Goal: Check status: Check status

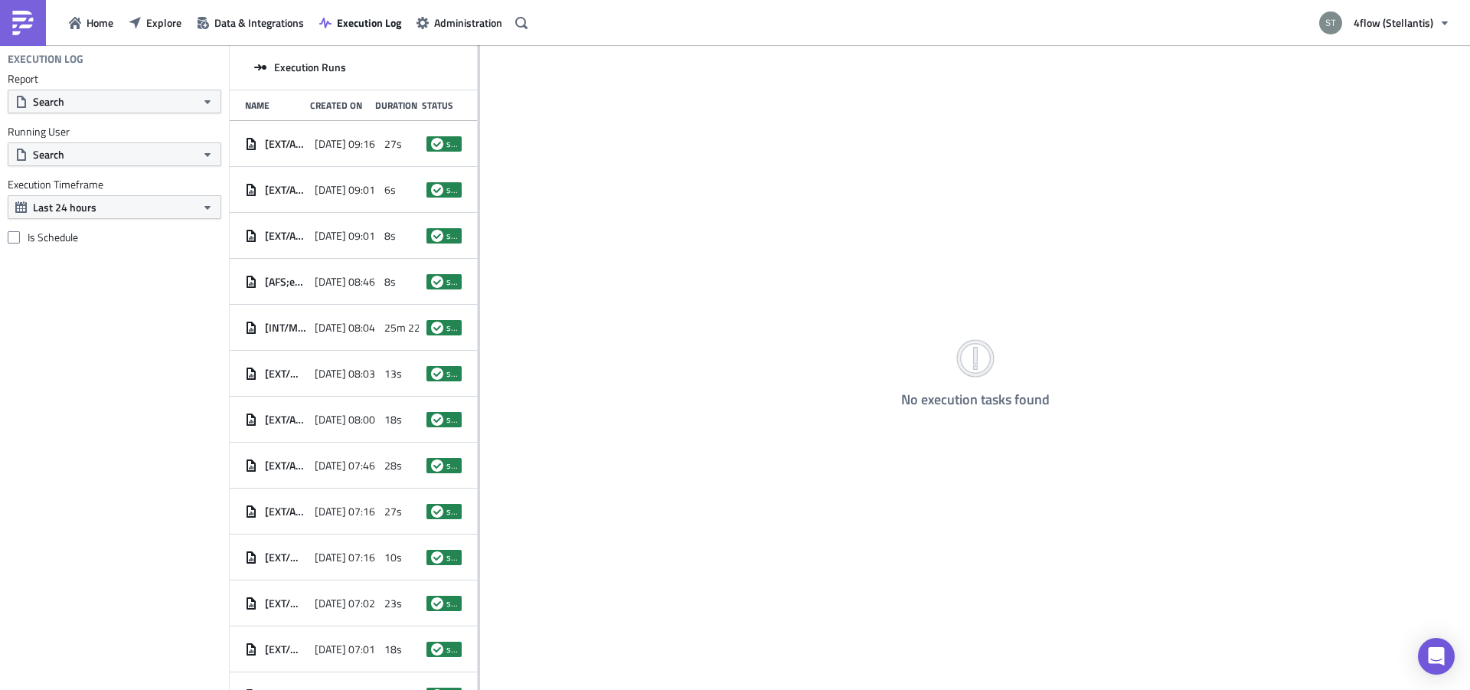
click at [146, 113] on div "Report Search Running User Search Execution Timeframe Last 24 hours Is Schedule" at bounding box center [114, 158] width 229 height 172
click at [80, 101] on button "Search" at bounding box center [115, 102] width 214 height 24
click at [79, 126] on input "text" at bounding box center [84, 128] width 146 height 23
type input "[PERSON_NAME]"
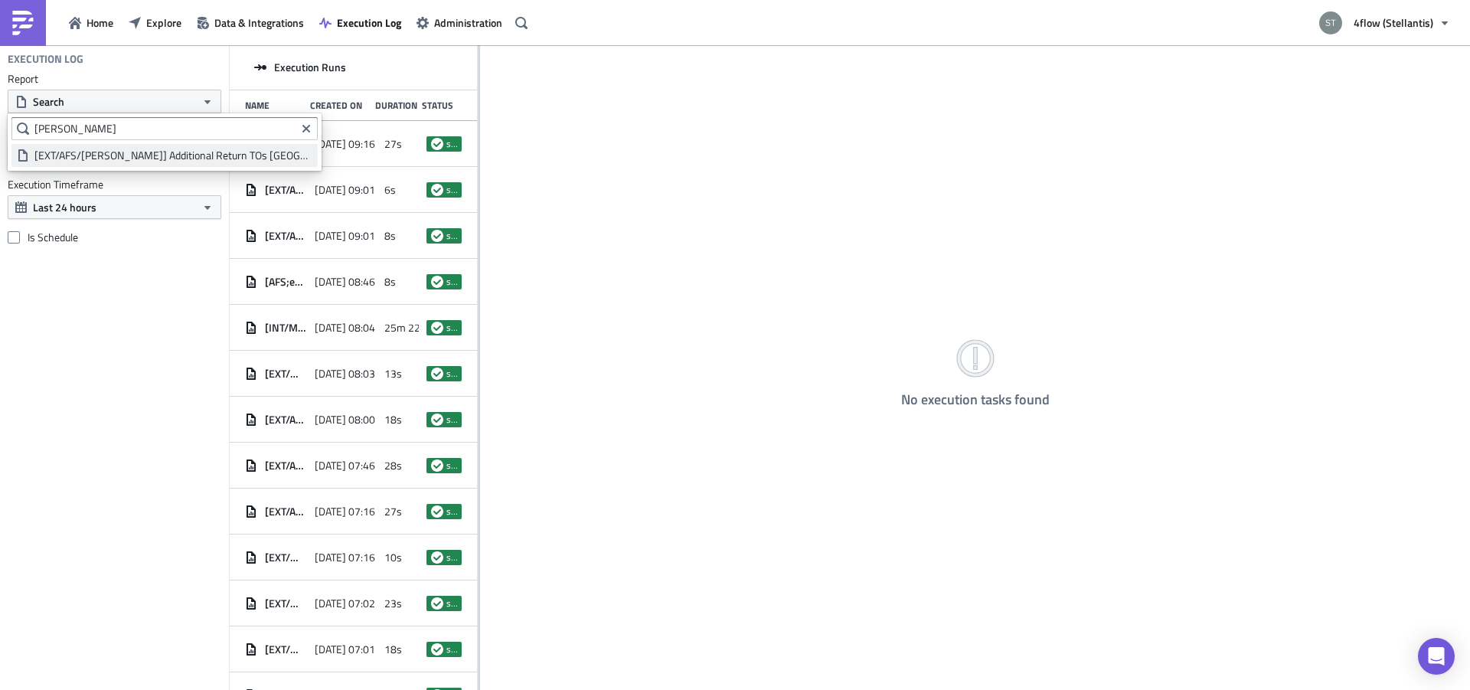
click at [123, 155] on div "[EXT/AFS/[PERSON_NAME]] Additional Return TOs [GEOGRAPHIC_DATA]" at bounding box center [173, 155] width 278 height 15
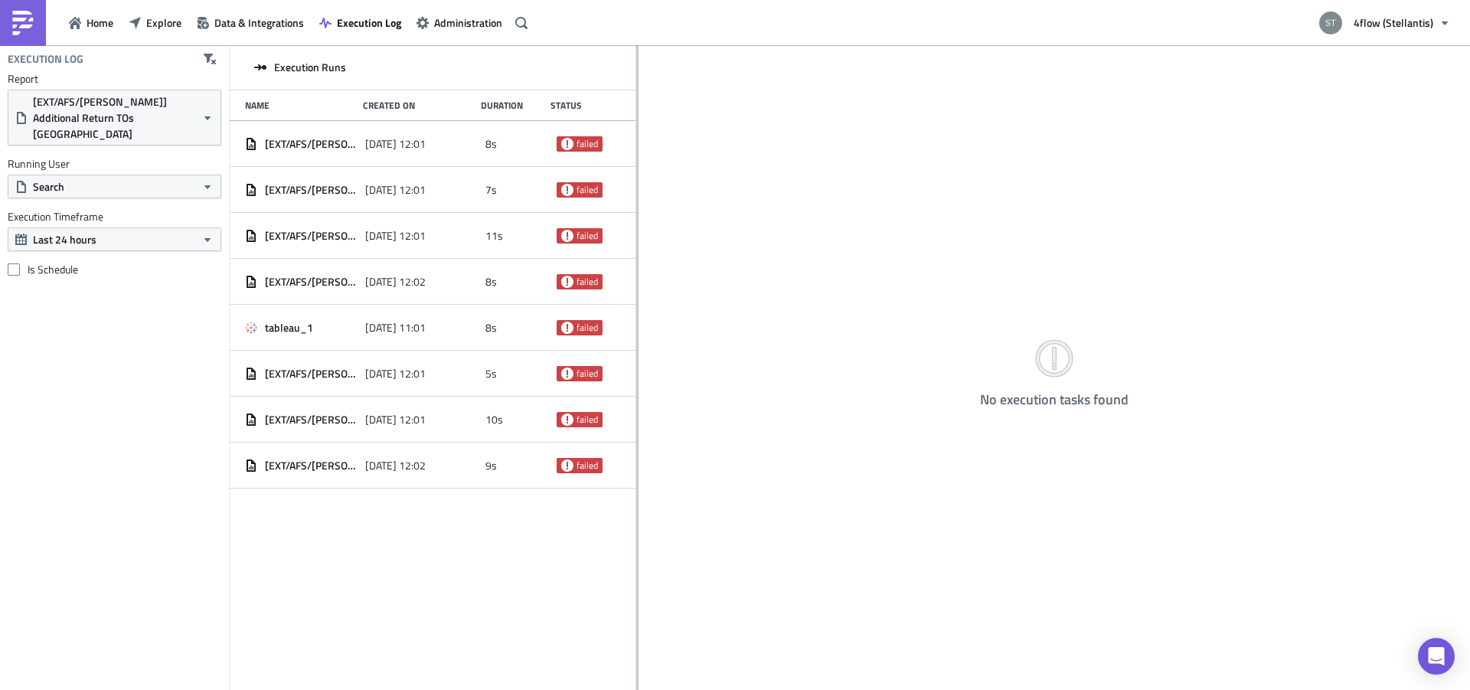
drag, startPoint x: 479, startPoint y: 287, endPoint x: 636, endPoint y: 284, distance: 157.0
click at [636, 284] on div "Execution Runs Name Created On Duration Status [EXT/AFS/[PERSON_NAME]] Addition…" at bounding box center [850, 368] width 1240 height 647
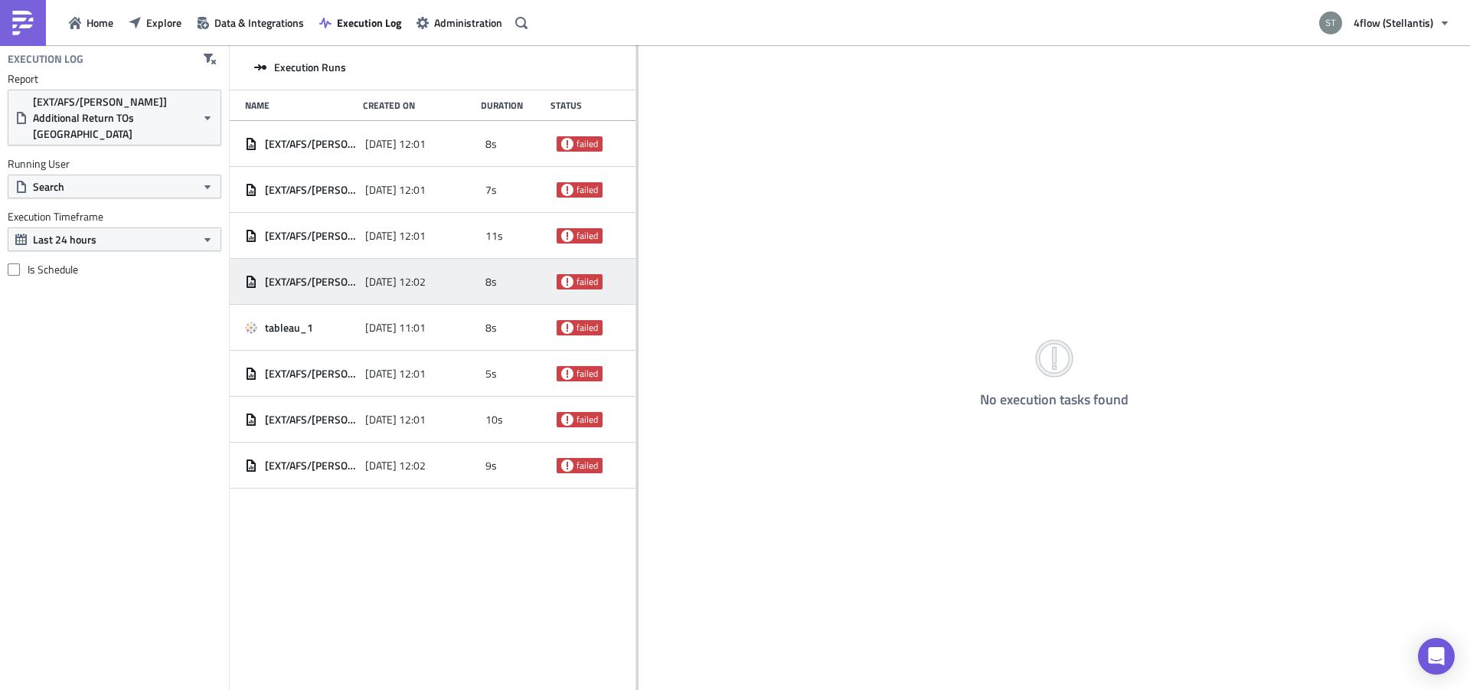
click at [298, 282] on span "[EXT/AFS/[PERSON_NAME]] Additional Return TOs [GEOGRAPHIC_DATA]" at bounding box center [311, 282] width 93 height 14
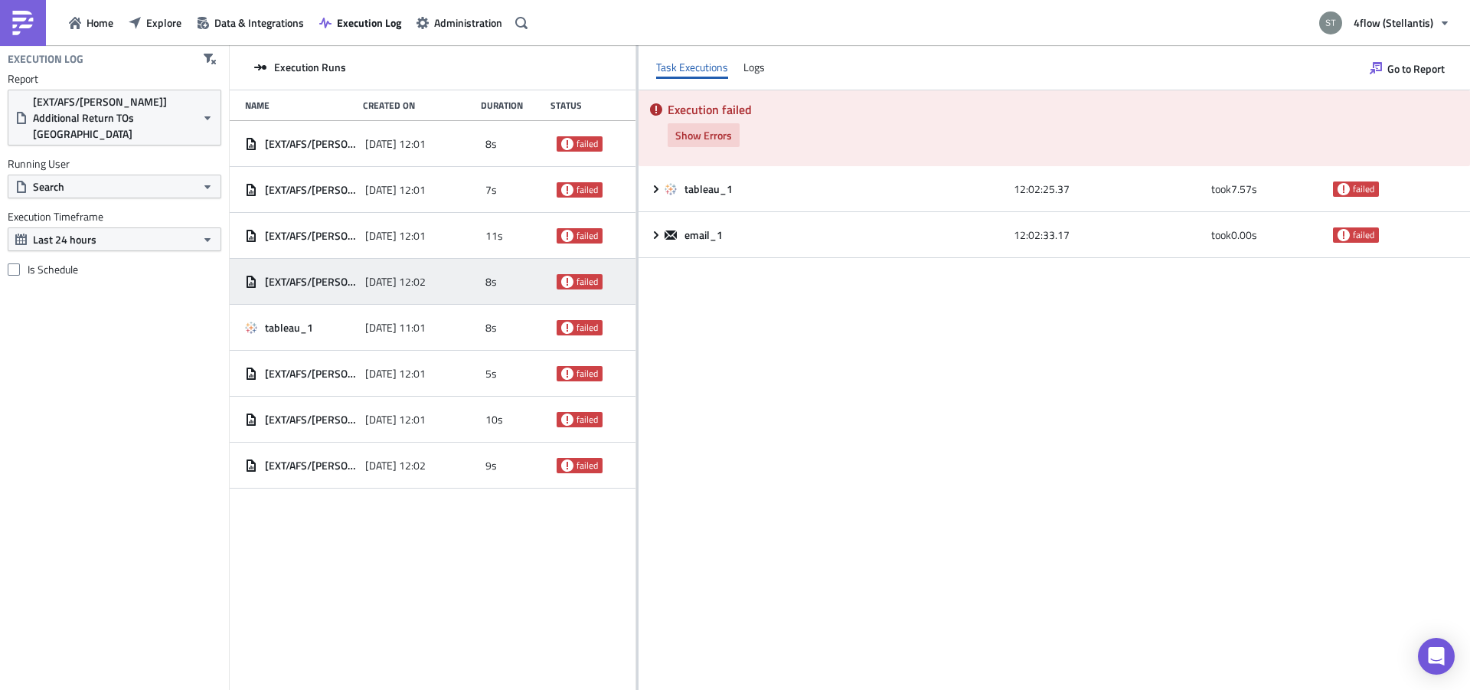
click at [694, 129] on span "Show Errors" at bounding box center [703, 135] width 57 height 16
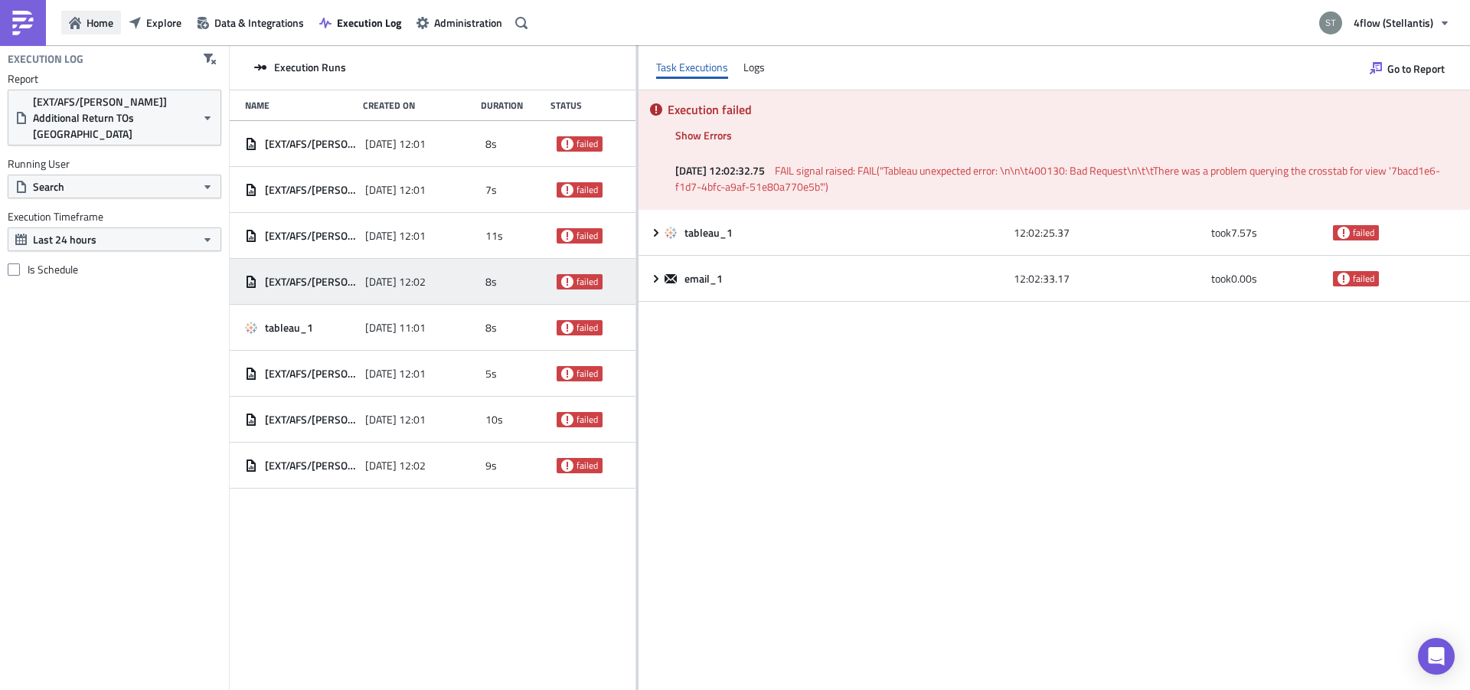
click at [103, 14] on button "Home" at bounding box center [91, 23] width 60 height 24
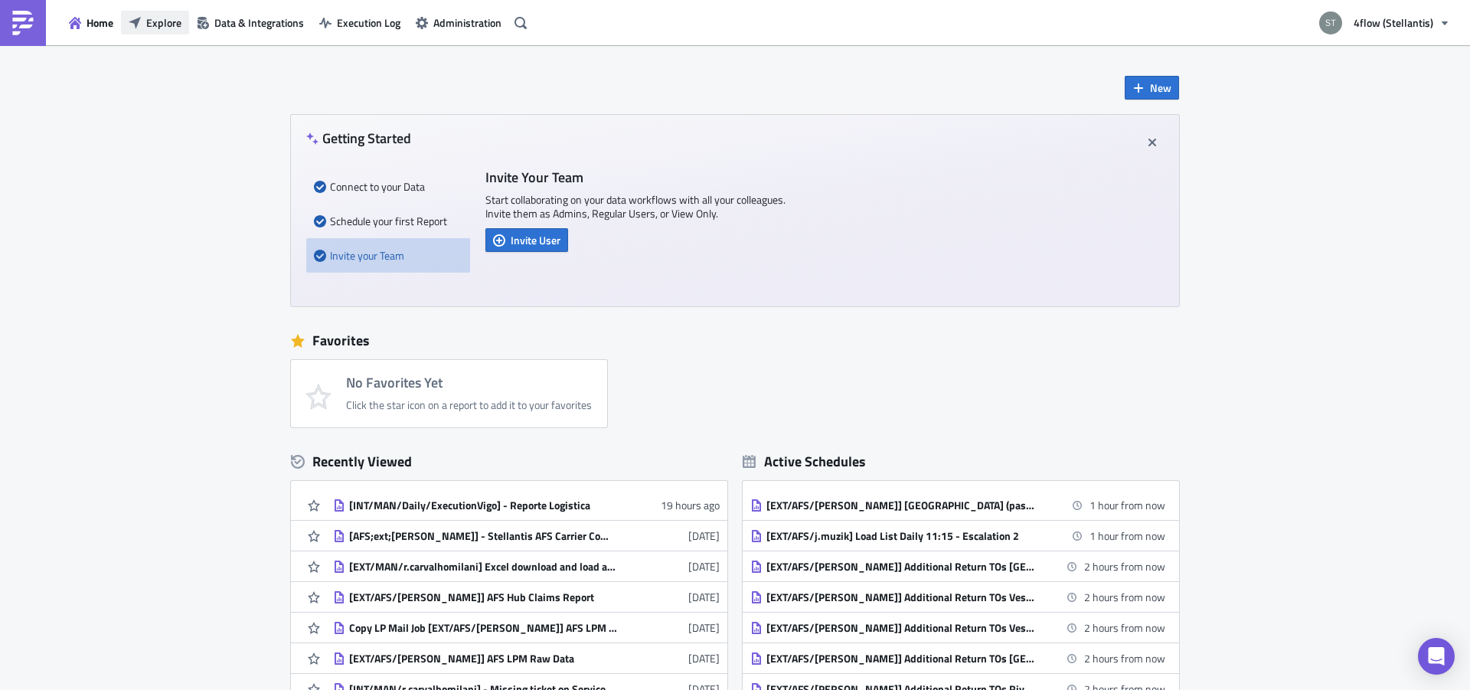
click at [133, 22] on icon "button" at bounding box center [135, 22] width 12 height 12
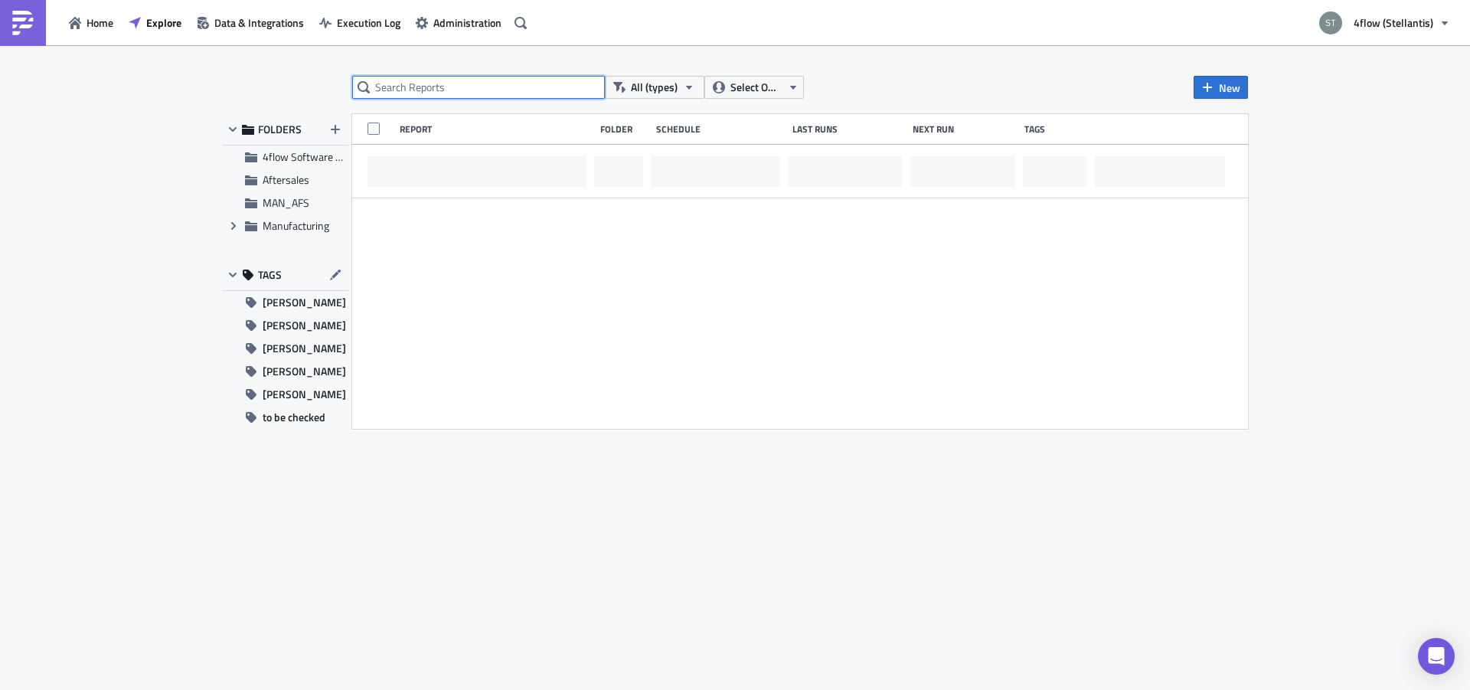
click at [411, 76] on input "text" at bounding box center [478, 87] width 253 height 23
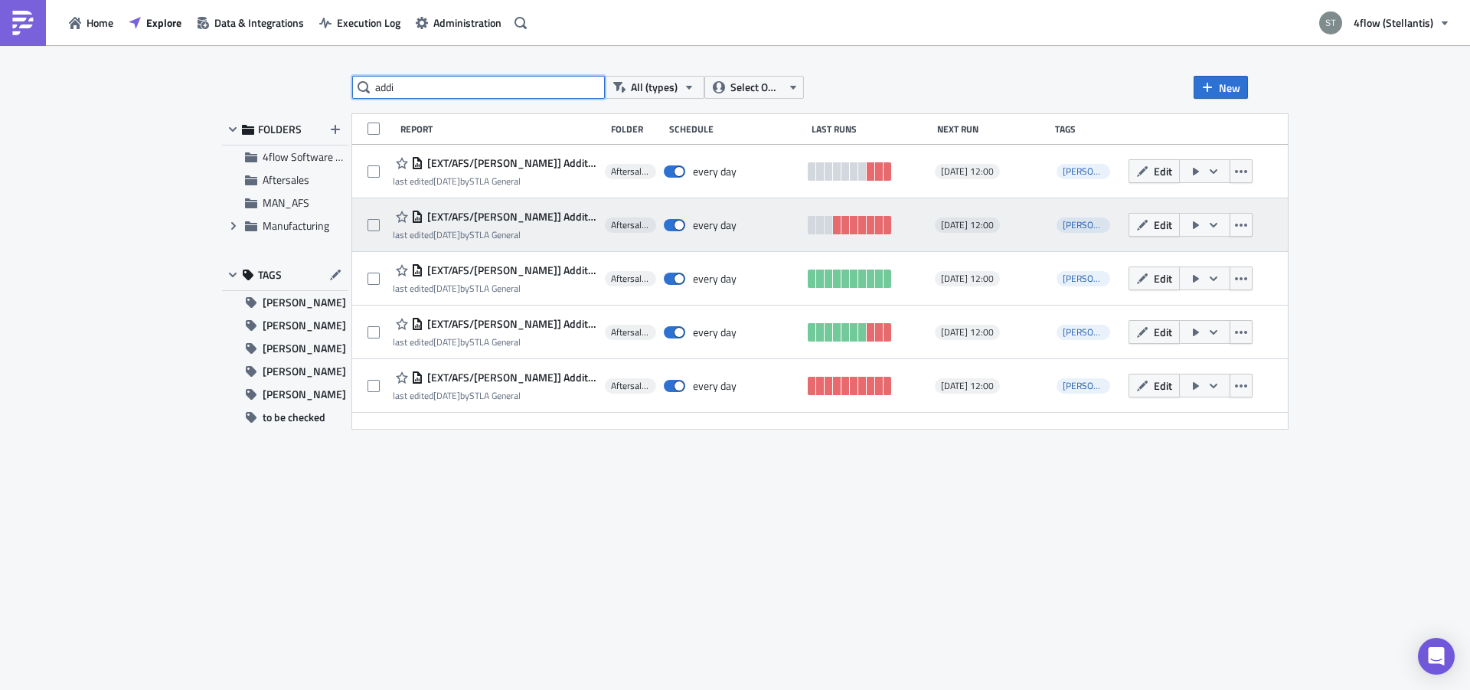
type input "addi"
click at [537, 211] on span "[EXT/AFS/[PERSON_NAME]] Additional Return TOs [GEOGRAPHIC_DATA]" at bounding box center [510, 217] width 174 height 14
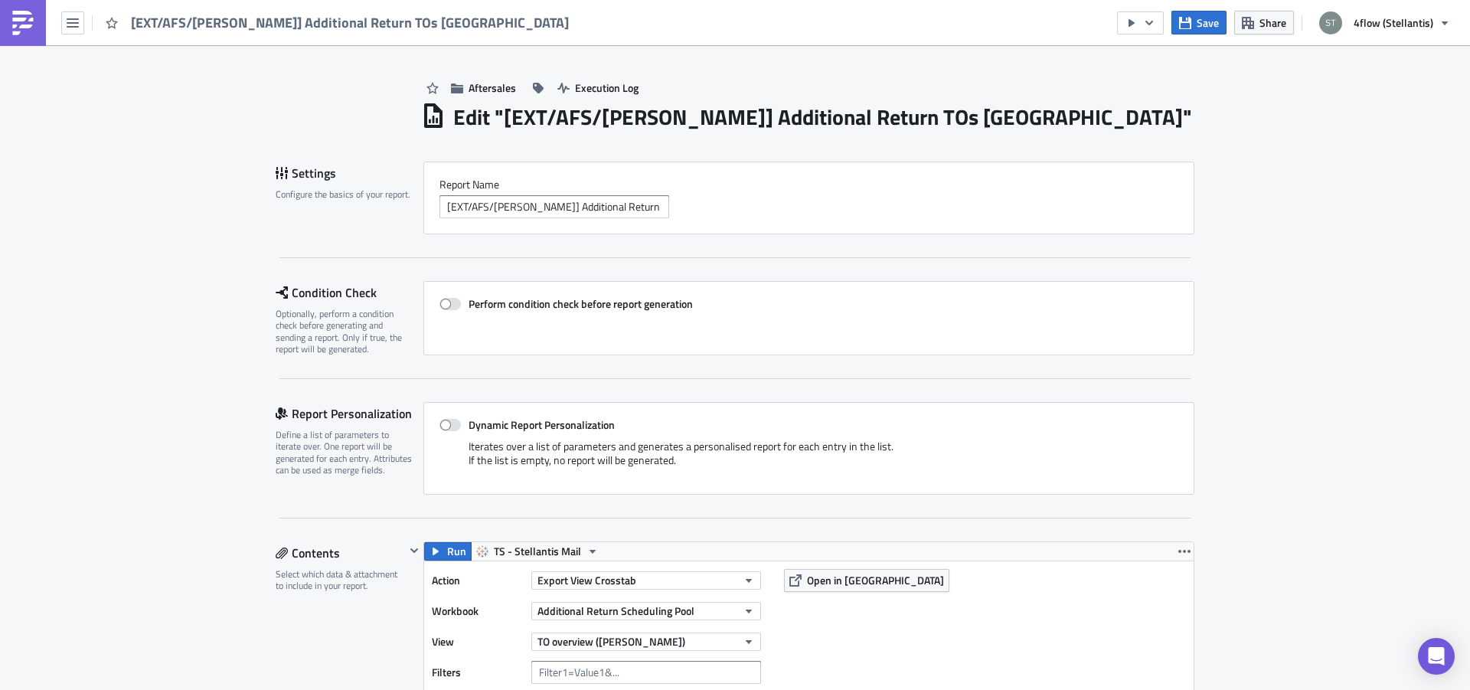
scroll to position [193, 0]
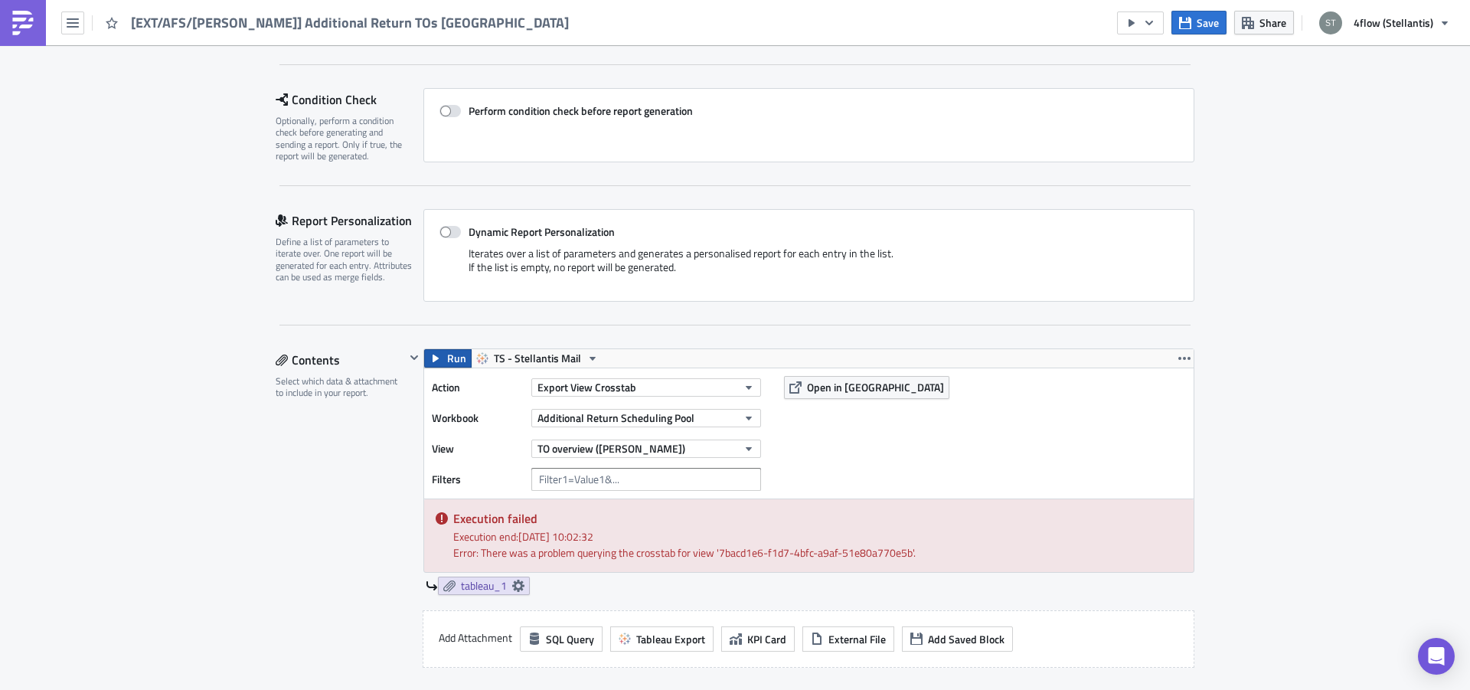
click at [447, 357] on span "Run" at bounding box center [456, 358] width 19 height 18
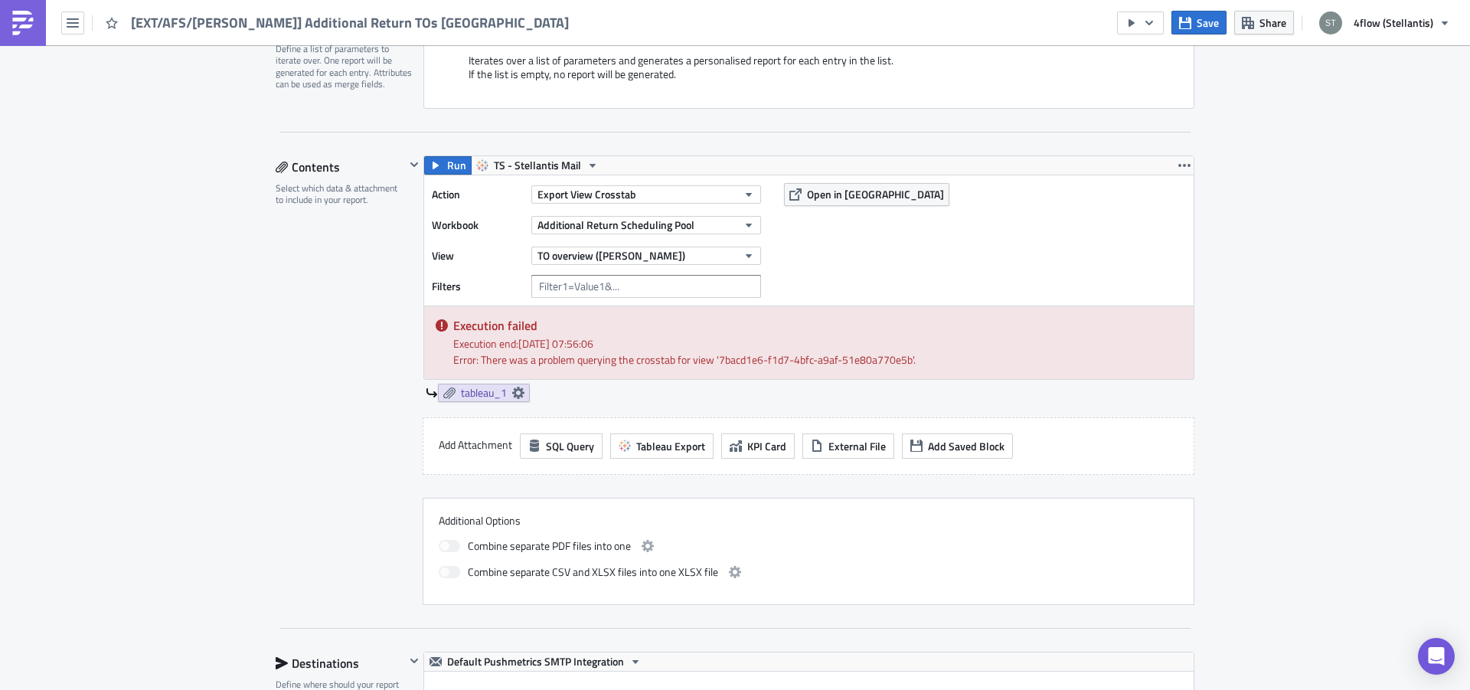
scroll to position [0, 0]
